Goal: Task Accomplishment & Management: Use online tool/utility

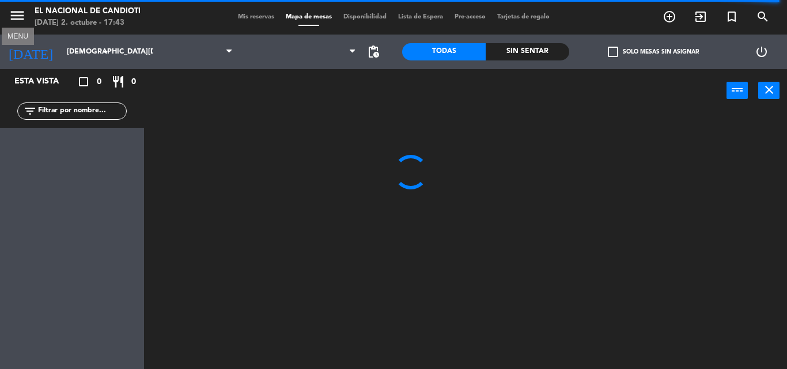
click at [11, 13] on icon "menu" at bounding box center [17, 15] width 17 height 17
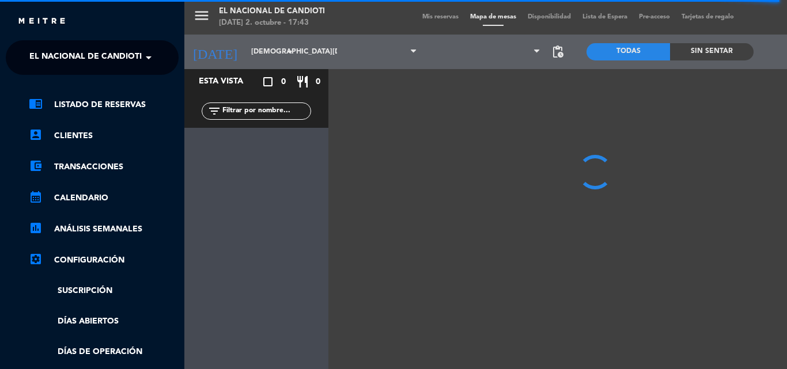
click at [101, 259] on link "settings_applications Configuración" at bounding box center [104, 260] width 150 height 14
click at [89, 256] on link "settings_applications Configuración" at bounding box center [104, 260] width 150 height 14
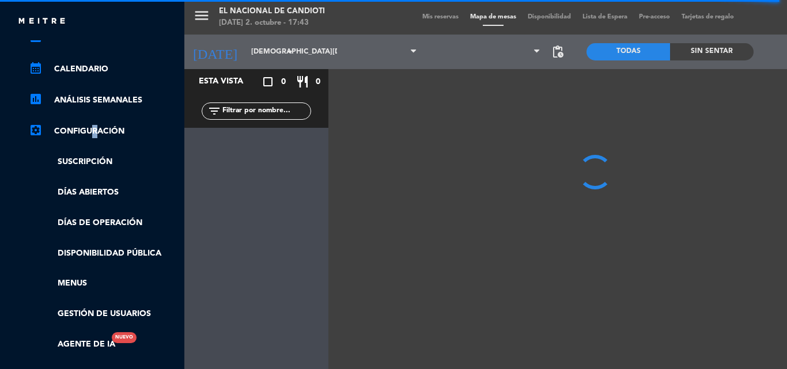
scroll to position [223, 0]
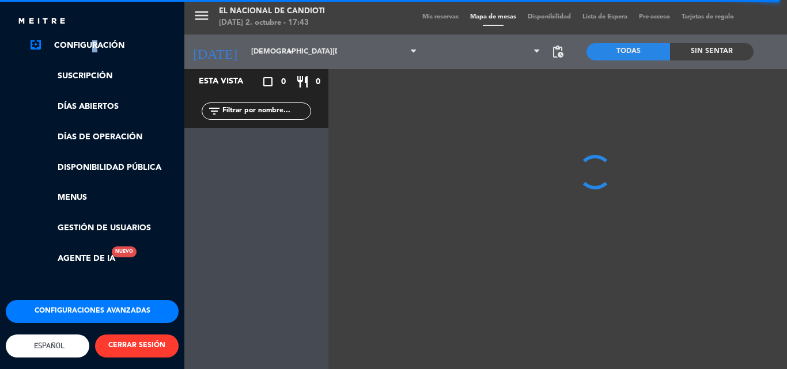
click at [90, 301] on button "Configuraciones avanzadas" at bounding box center [92, 311] width 173 height 23
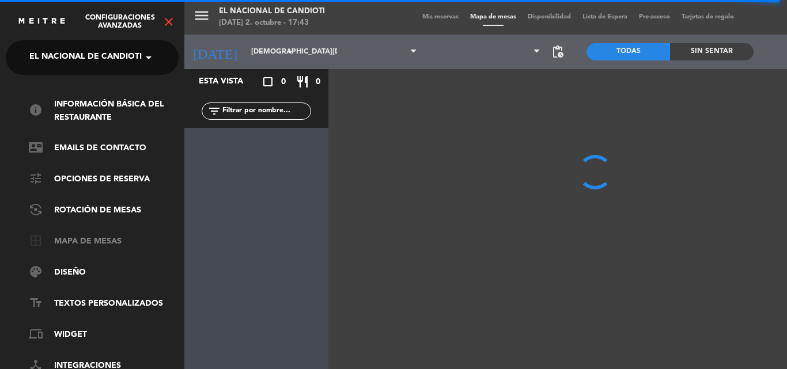
click at [63, 236] on link "border_all Mapa de mesas" at bounding box center [104, 242] width 150 height 14
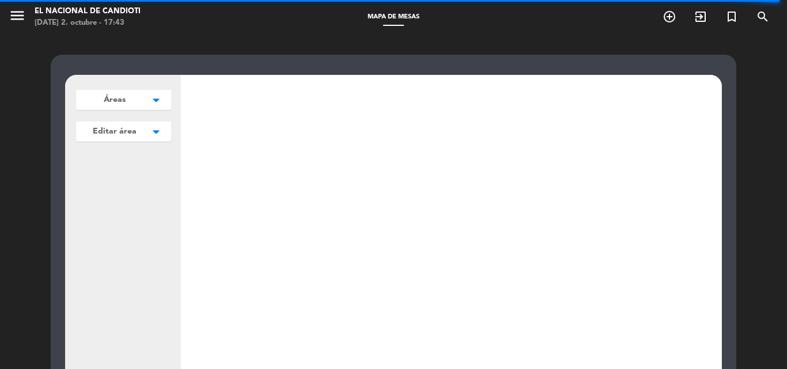
click at [149, 98] on icon "arrow_drop_down" at bounding box center [155, 100] width 17 height 12
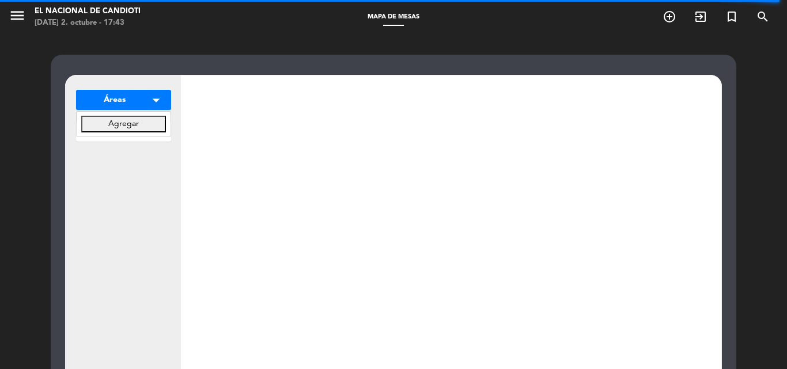
click at [127, 160] on div "Áreas arrow_drop_down Agregar Editar área arrow_drop_down Agregar settings_appl…" at bounding box center [123, 296] width 115 height 443
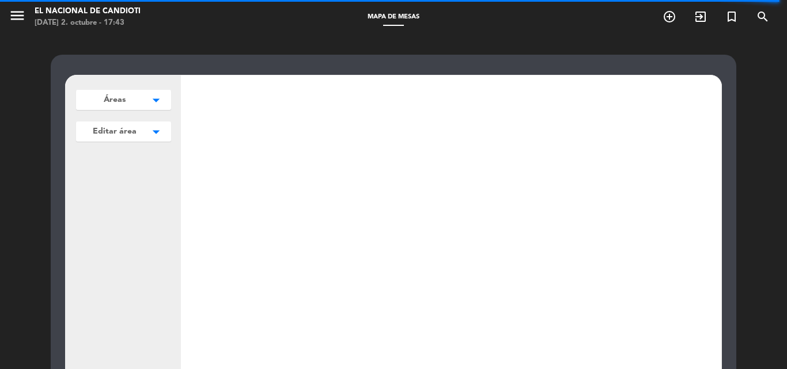
click at [339, 52] on div "Áreas arrow_drop_down Agregar Editar área arrow_drop_down Agregar settings_appl…" at bounding box center [393, 351] width 787 height 632
